Goal: Check status

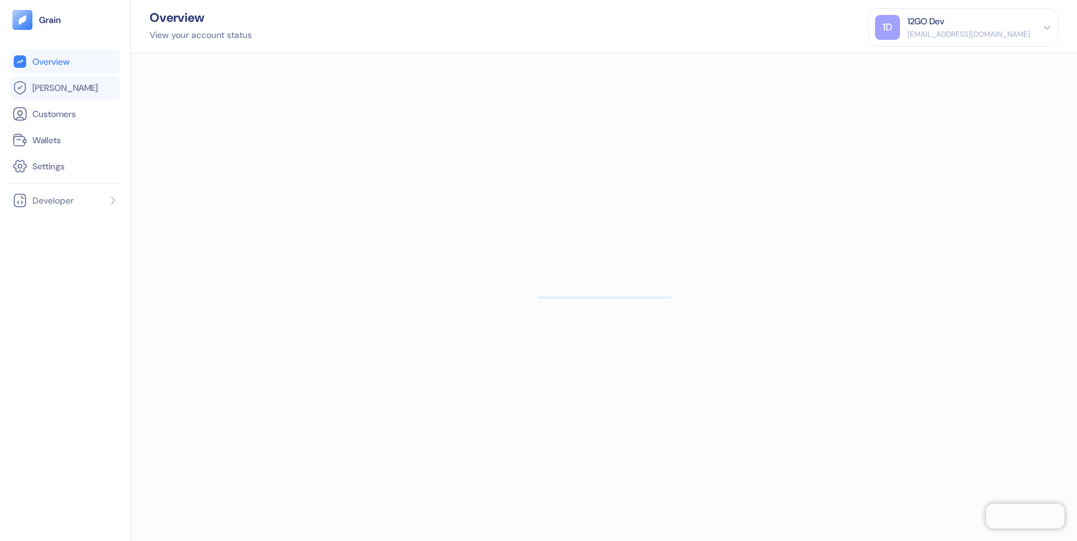
click at [57, 85] on span "[PERSON_NAME]" at bounding box center [64, 88] width 65 height 12
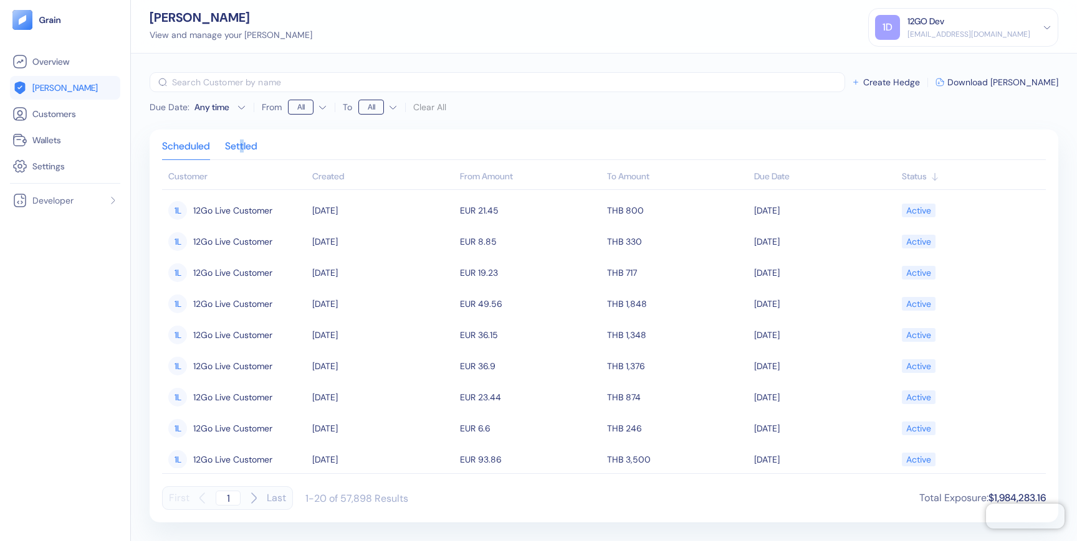
click at [244, 151] on div "Settled" at bounding box center [241, 150] width 32 height 17
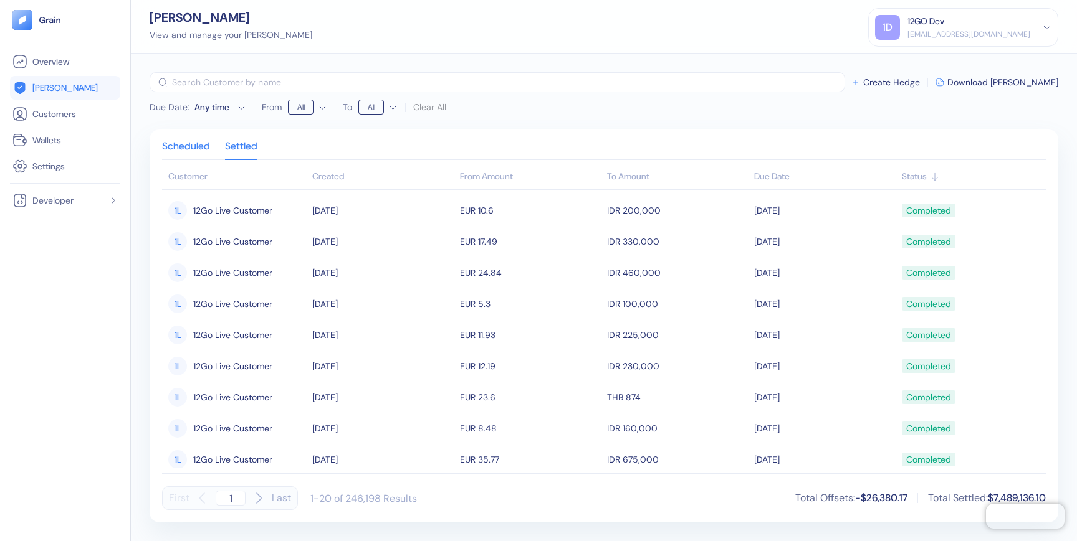
click at [187, 143] on div "Scheduled" at bounding box center [186, 150] width 48 height 17
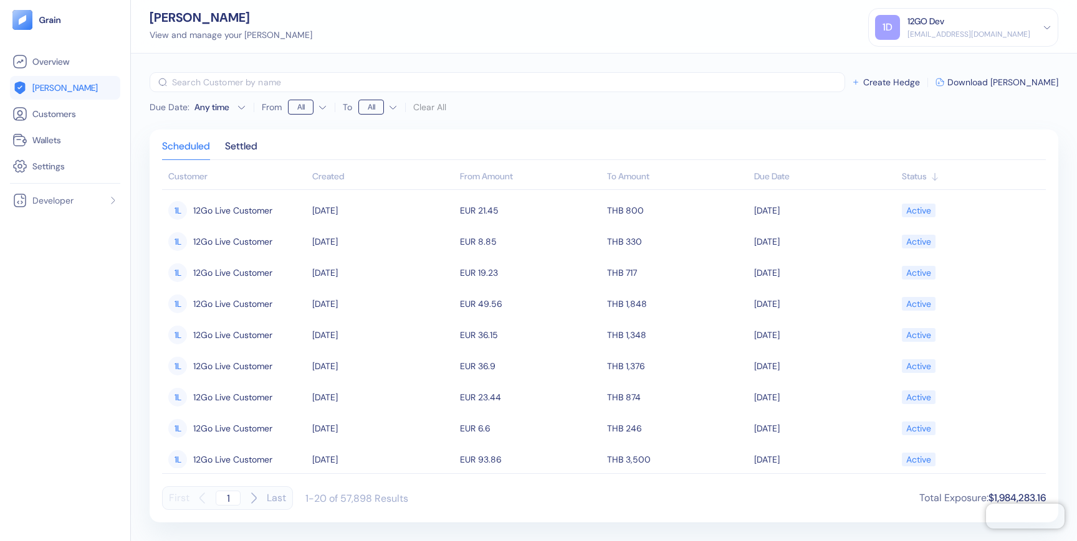
click at [222, 138] on div "Scheduled Settled Customer Created From Amount To Amount Due Date Status 1L 12G…" at bounding box center [604, 326] width 908 height 393
click at [247, 143] on div "Settled" at bounding box center [241, 150] width 32 height 17
